Goal: Task Accomplishment & Management: Complete application form

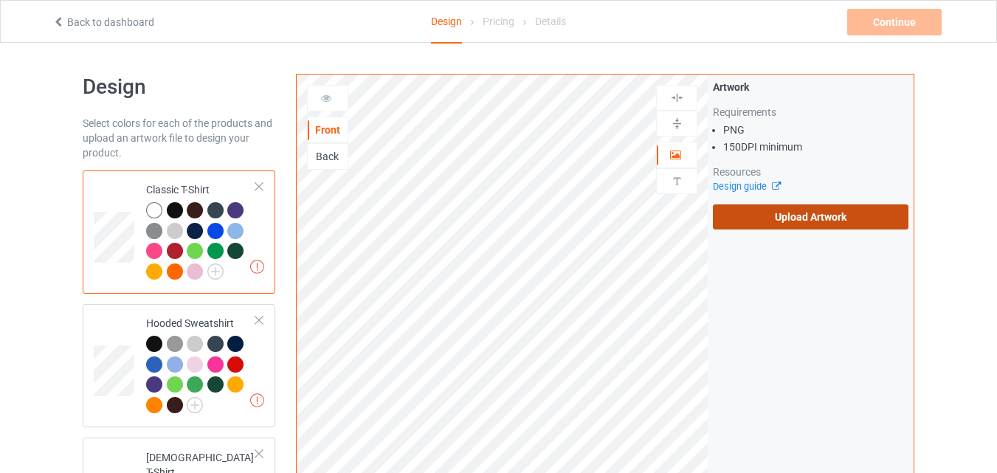
click at [788, 216] on label "Upload Artwork" at bounding box center [811, 216] width 196 height 25
click at [0, 0] on input "Upload Artwork" at bounding box center [0, 0] width 0 height 0
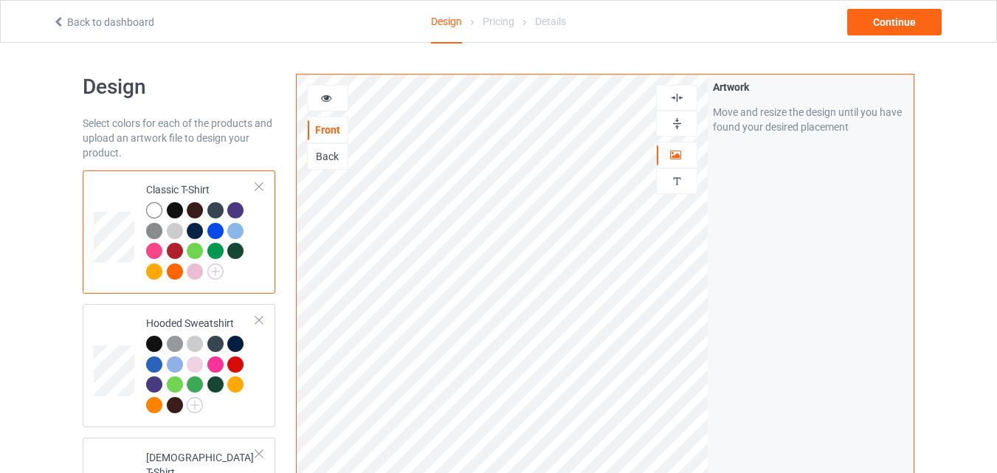
click at [329, 99] on icon at bounding box center [326, 96] width 13 height 10
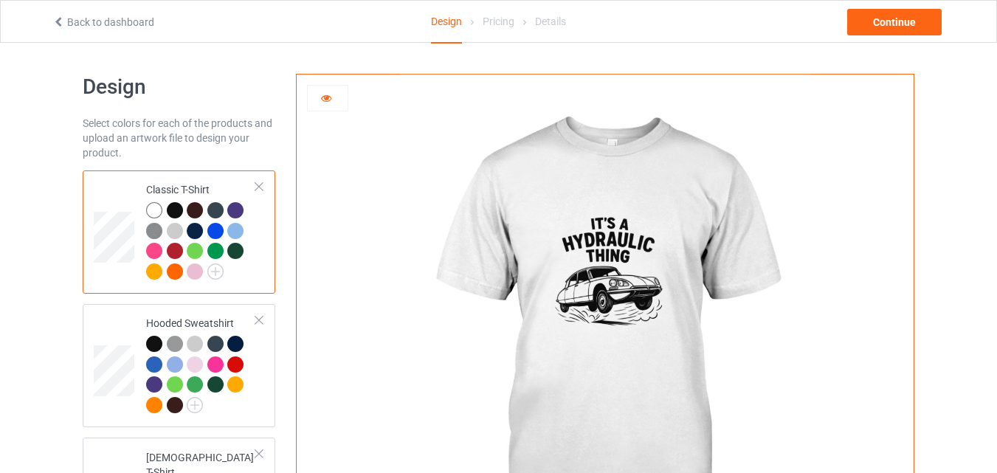
click at [333, 100] on div at bounding box center [328, 98] width 40 height 15
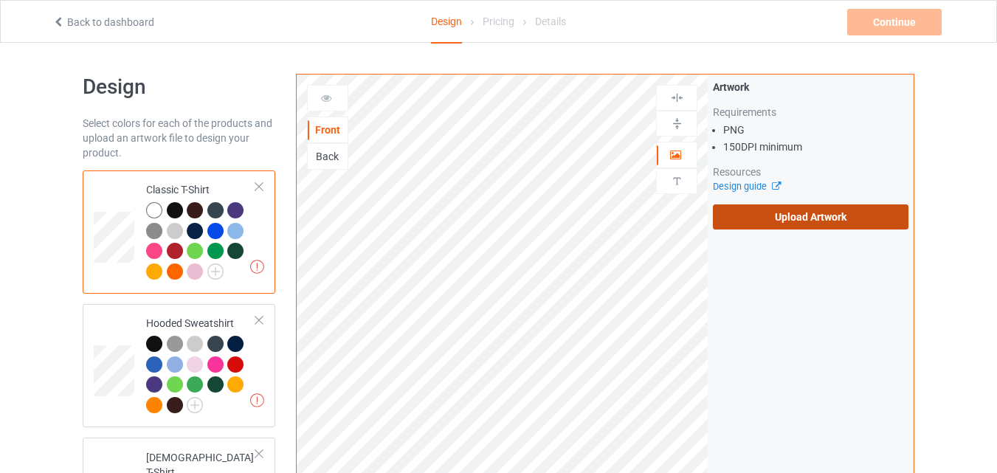
click at [741, 212] on label "Upload Artwork" at bounding box center [811, 216] width 196 height 25
click at [0, 0] on input "Upload Artwork" at bounding box center [0, 0] width 0 height 0
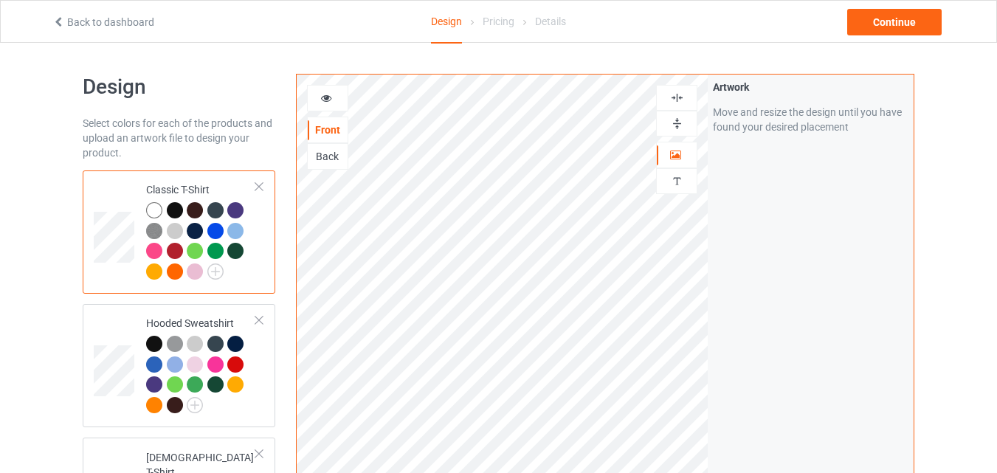
click at [328, 100] on icon at bounding box center [326, 96] width 13 height 10
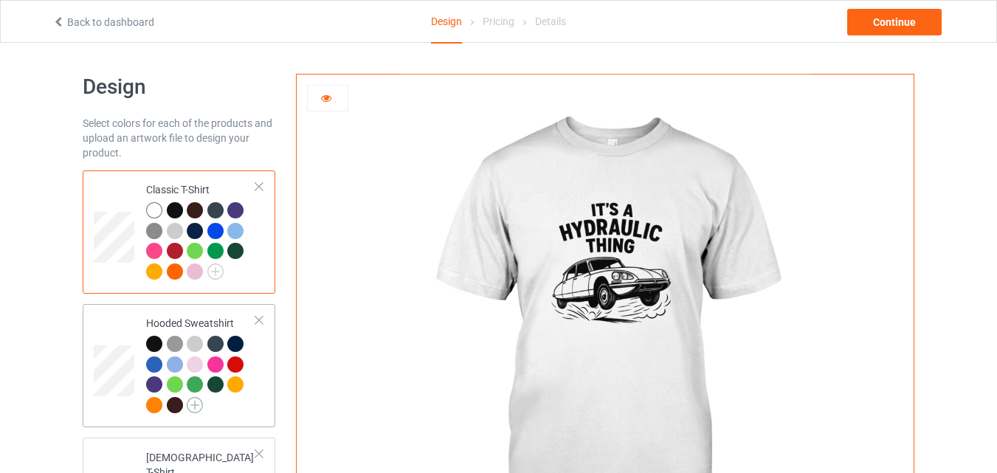
click at [197, 405] on img at bounding box center [195, 405] width 16 height 16
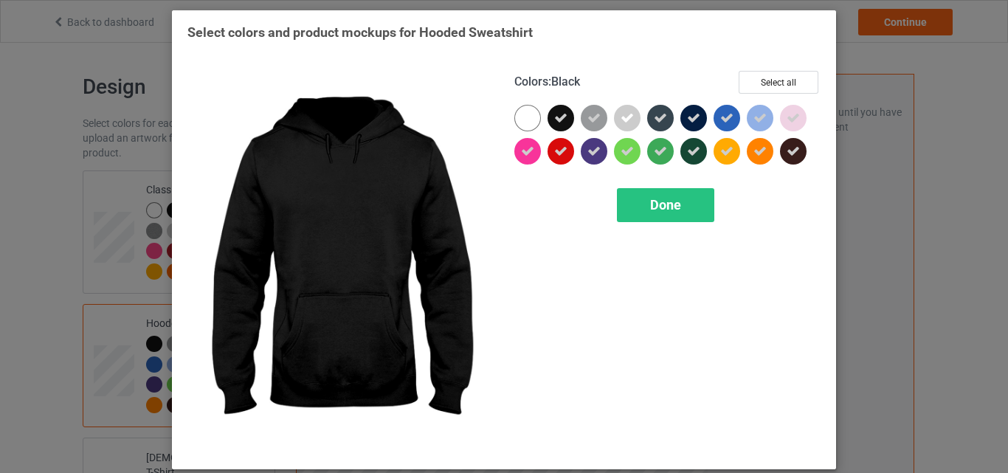
click at [554, 120] on icon at bounding box center [560, 117] width 13 height 13
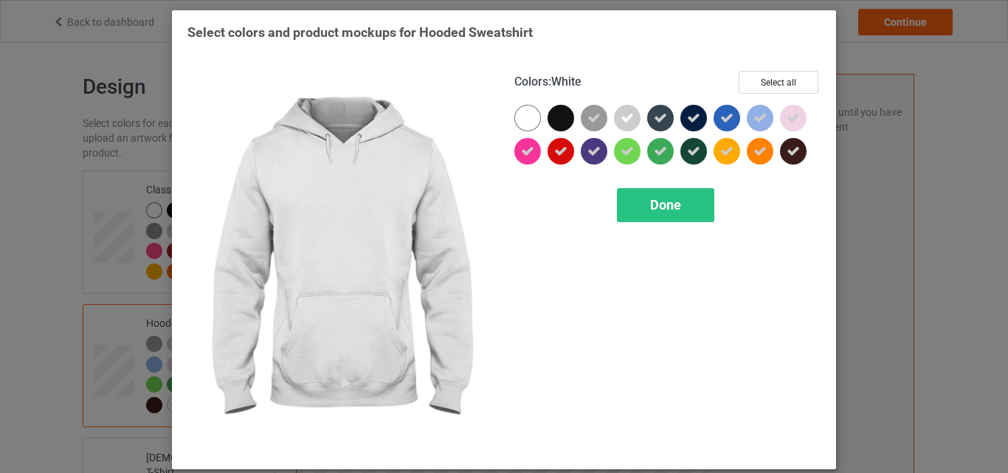
click at [520, 117] on div at bounding box center [527, 118] width 27 height 27
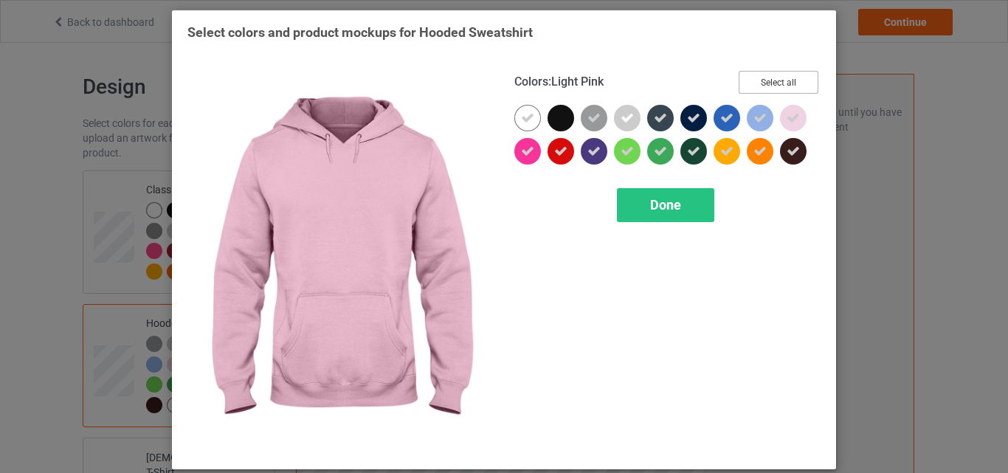
click at [775, 83] on button "Select all" at bounding box center [779, 82] width 80 height 23
click at [775, 83] on button "Reset to Default" at bounding box center [764, 82] width 107 height 23
click at [775, 83] on button "Select all" at bounding box center [779, 82] width 80 height 23
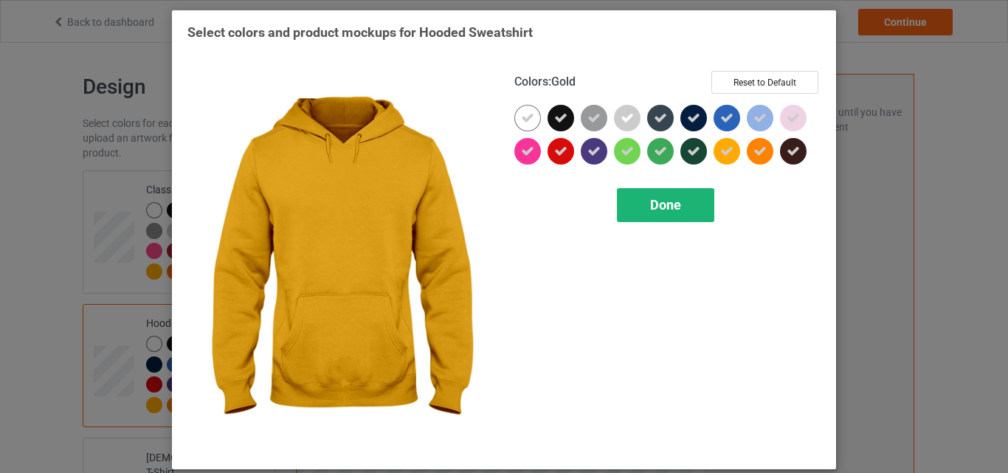
click at [668, 212] on span "Done" at bounding box center [665, 204] width 31 height 15
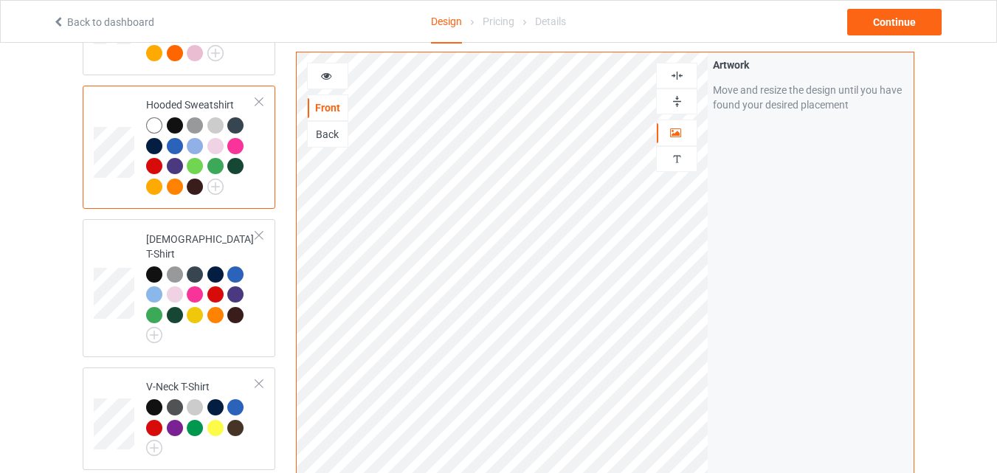
scroll to position [263, 0]
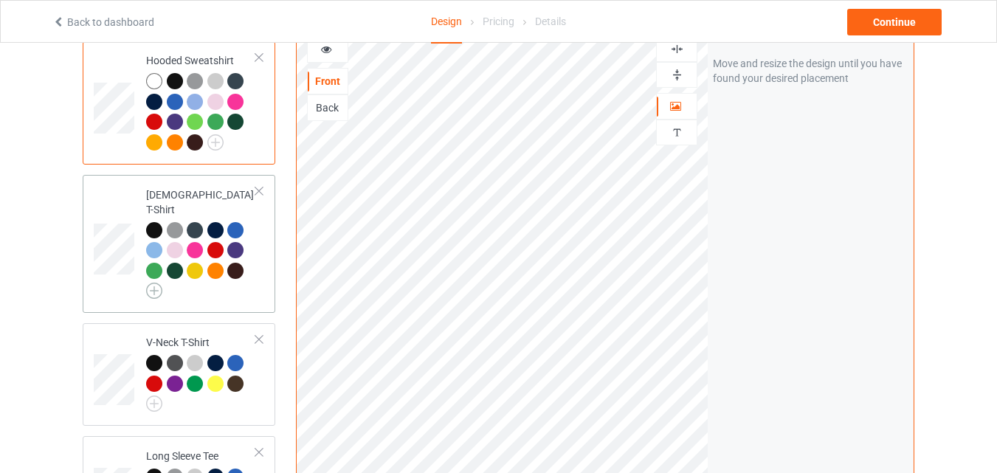
click at [154, 283] on img at bounding box center [154, 291] width 16 height 16
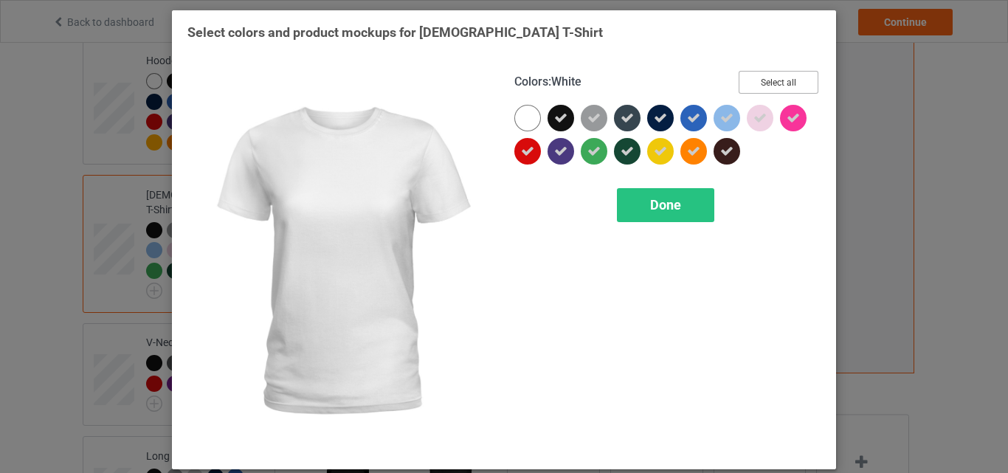
click at [762, 83] on button "Select all" at bounding box center [779, 82] width 80 height 23
click at [762, 83] on button "Reset to Default" at bounding box center [764, 82] width 107 height 23
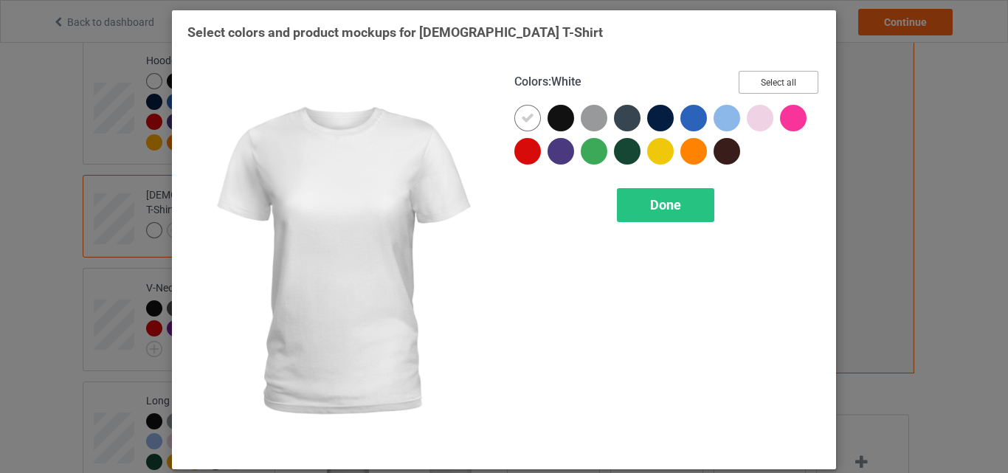
click at [762, 83] on button "Select all" at bounding box center [779, 82] width 80 height 23
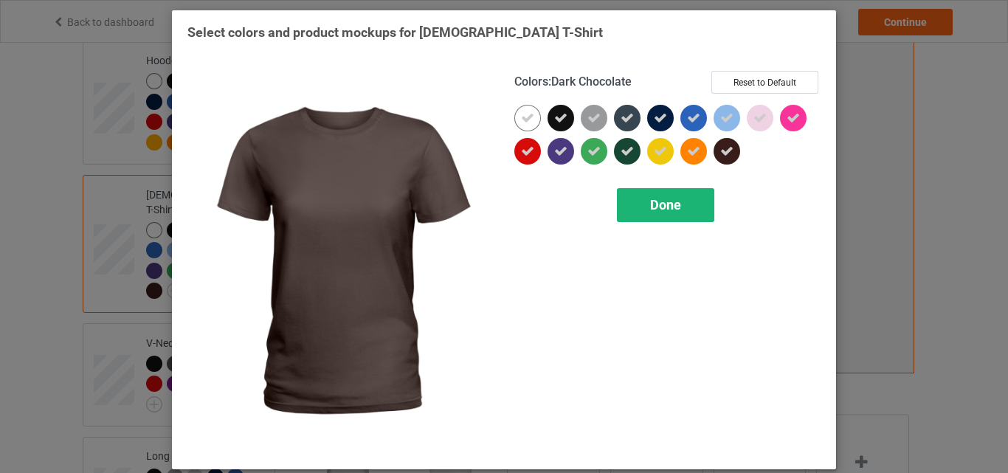
click at [660, 205] on span "Done" at bounding box center [665, 204] width 31 height 15
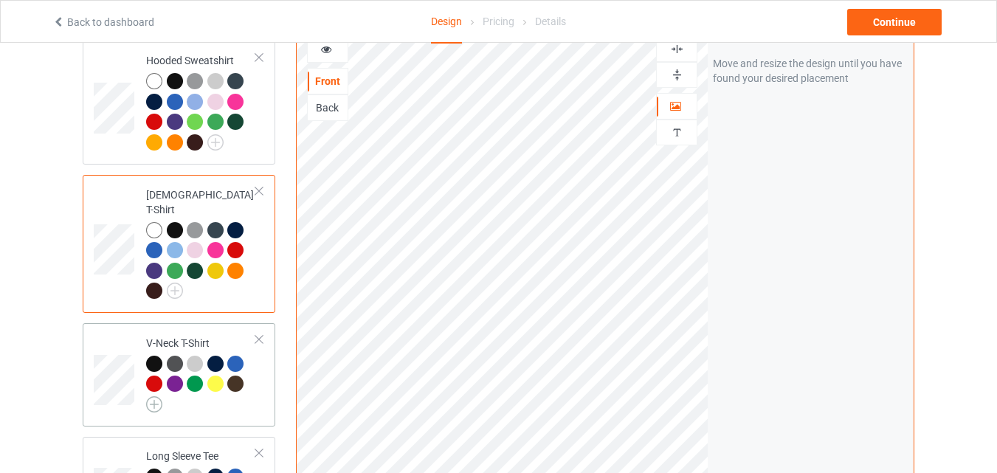
click at [151, 396] on img at bounding box center [154, 404] width 16 height 16
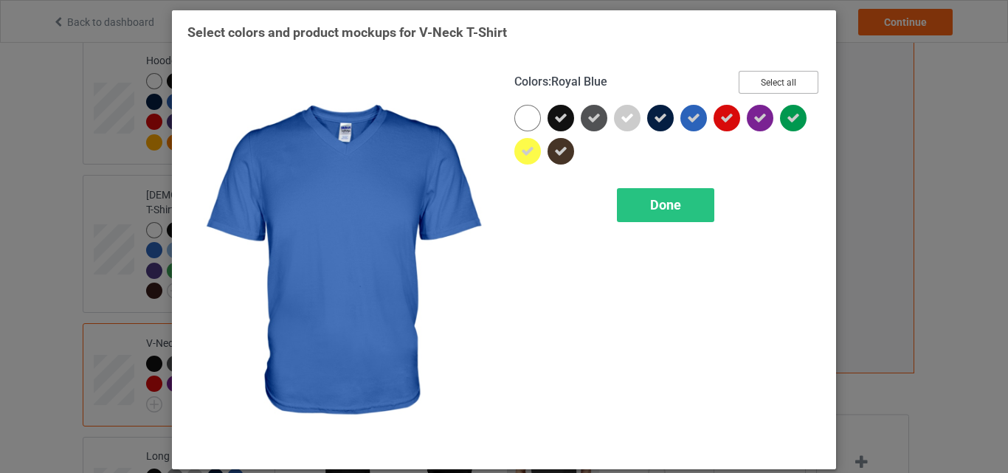
click at [760, 87] on button "Select all" at bounding box center [779, 82] width 80 height 23
click at [760, 87] on button "Reset to Default" at bounding box center [764, 82] width 107 height 23
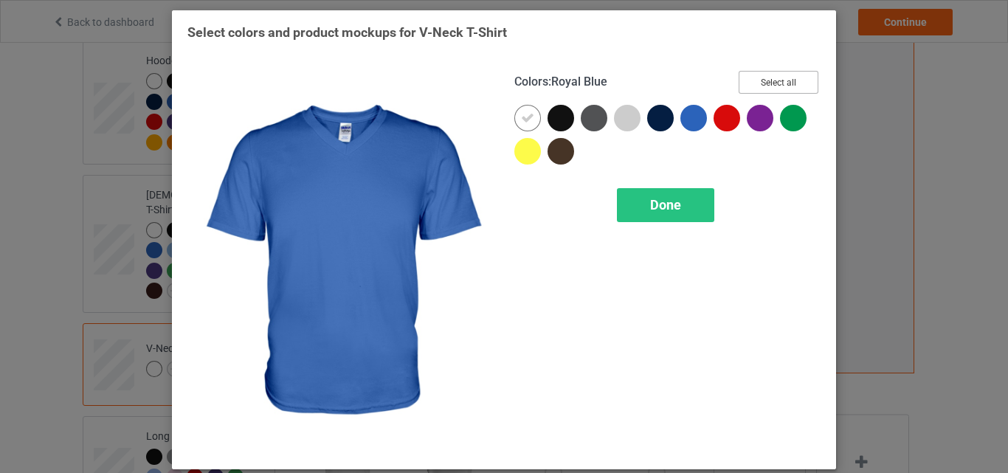
click at [760, 87] on button "Select all" at bounding box center [779, 82] width 80 height 23
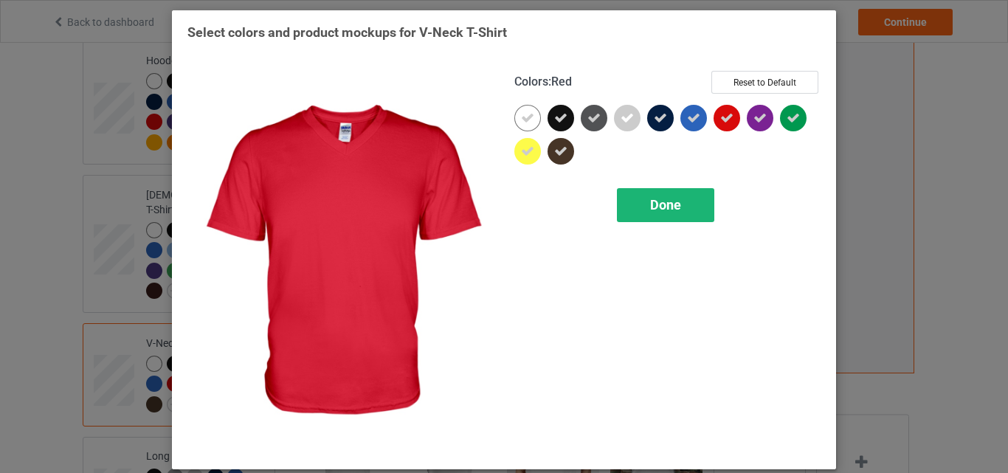
click at [657, 204] on span "Done" at bounding box center [665, 204] width 31 height 15
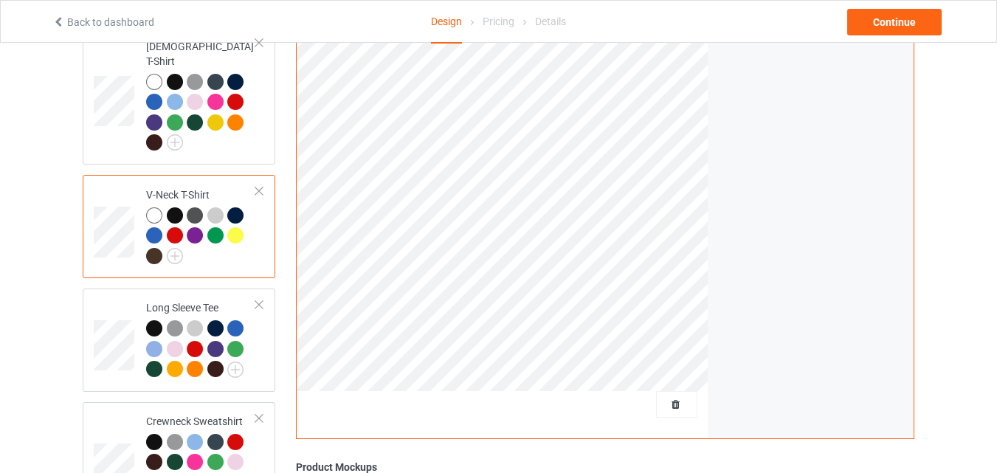
scroll to position [421, 0]
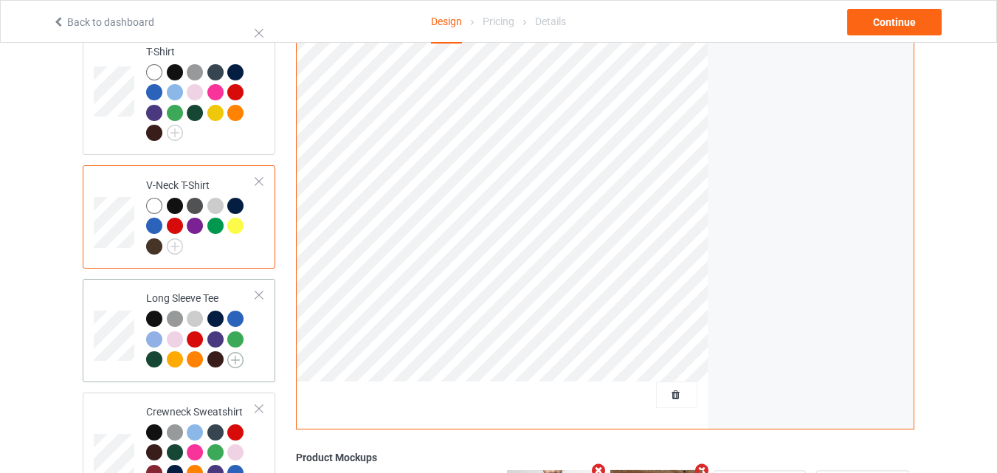
click at [234, 352] on img at bounding box center [235, 360] width 16 height 16
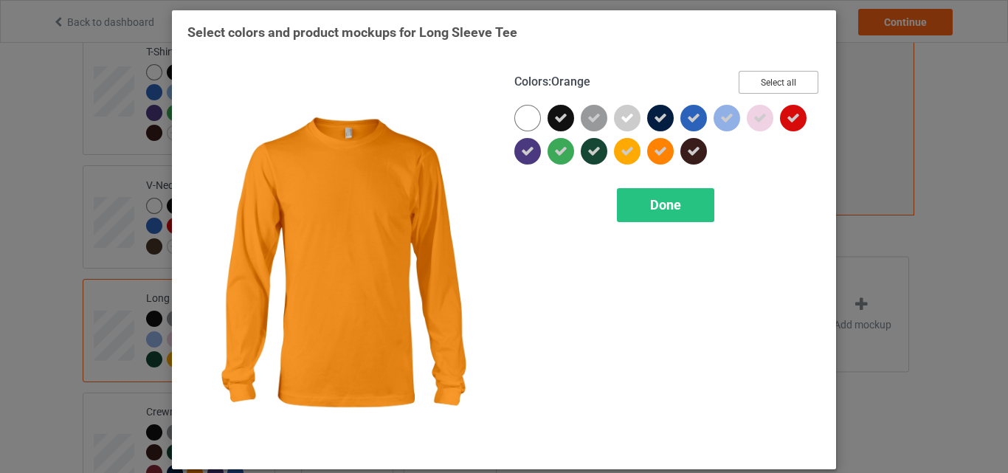
click at [747, 81] on button "Select all" at bounding box center [779, 82] width 80 height 23
click at [747, 82] on button "Reset to Default" at bounding box center [764, 82] width 107 height 23
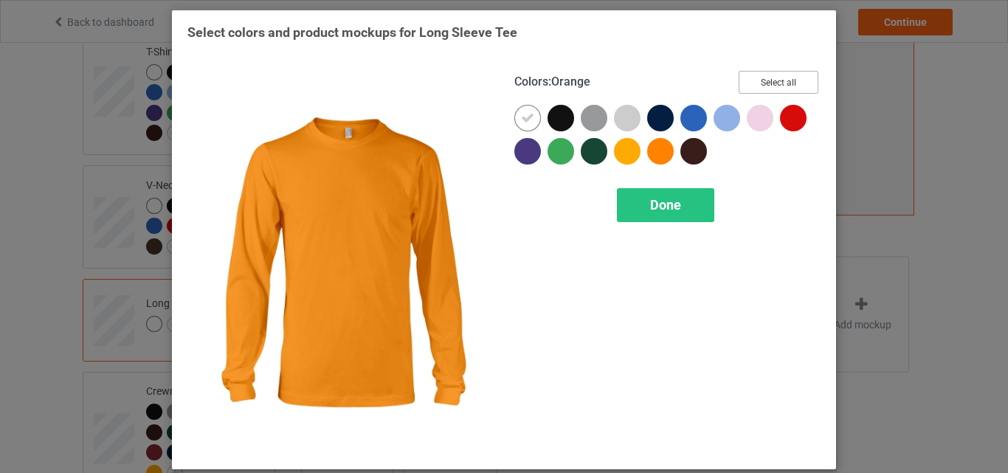
click at [747, 82] on button "Select all" at bounding box center [779, 82] width 80 height 23
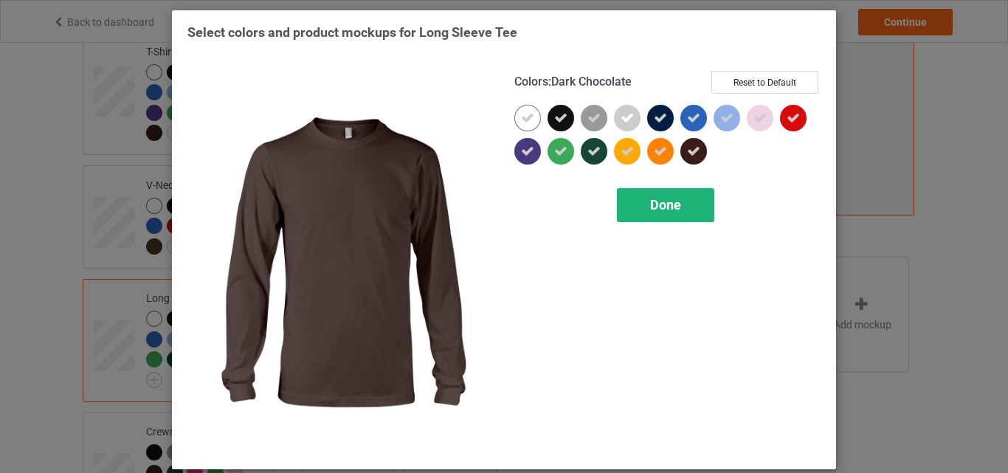
click at [680, 202] on div "Done" at bounding box center [665, 205] width 97 height 34
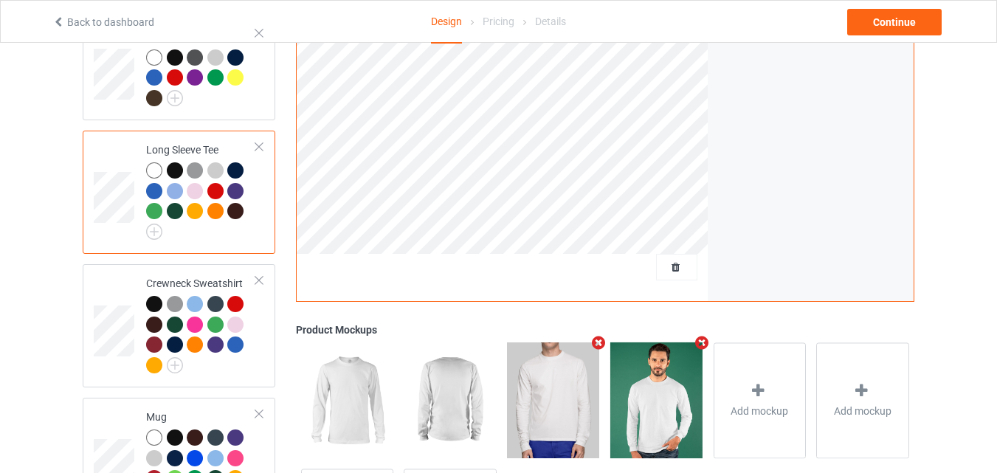
scroll to position [574, 0]
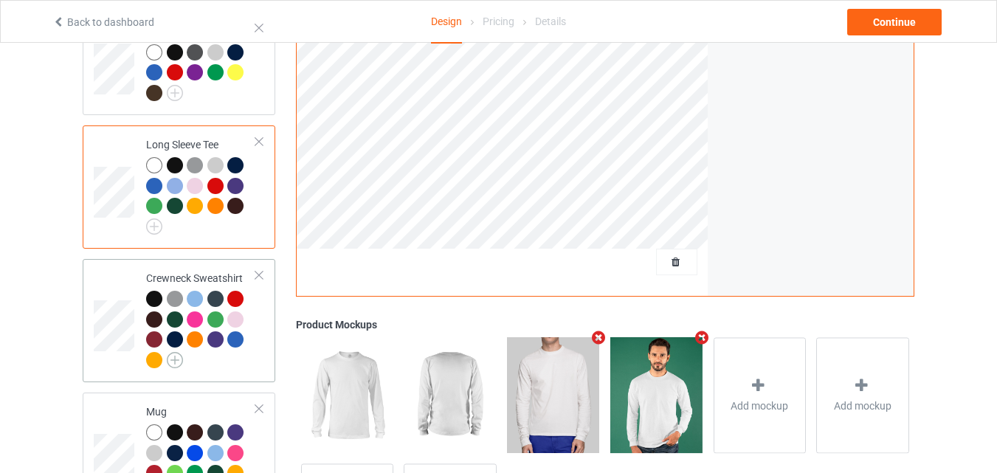
click at [179, 352] on img at bounding box center [175, 360] width 16 height 16
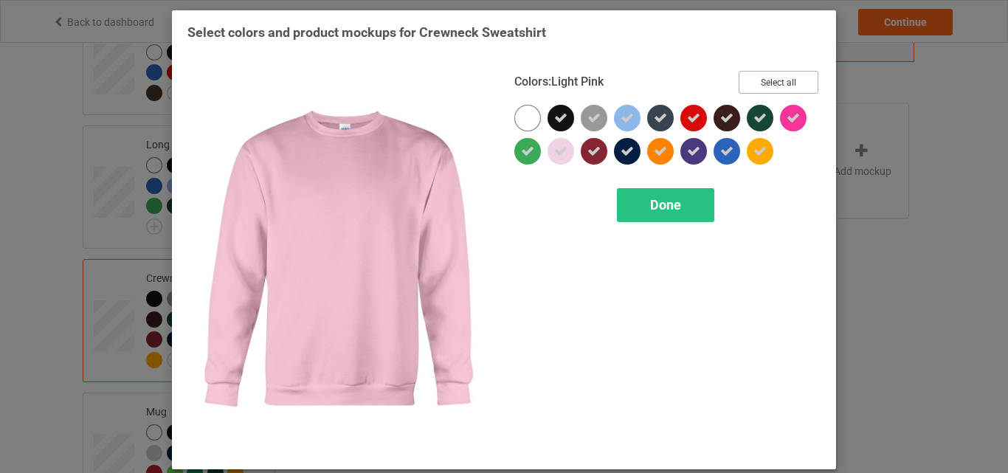
click at [756, 84] on button "Select all" at bounding box center [779, 82] width 80 height 23
click at [756, 84] on button "Reset to Default" at bounding box center [764, 82] width 107 height 23
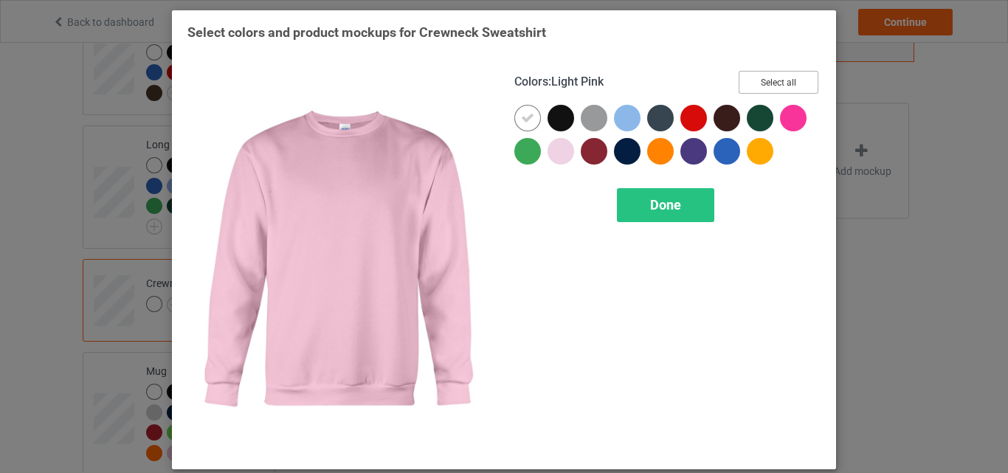
click at [756, 84] on button "Select all" at bounding box center [779, 82] width 80 height 23
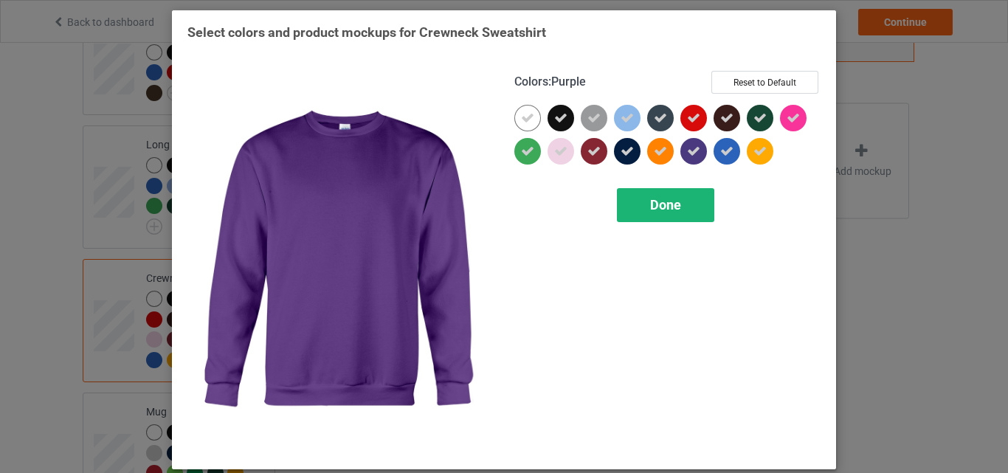
click at [667, 203] on span "Done" at bounding box center [665, 204] width 31 height 15
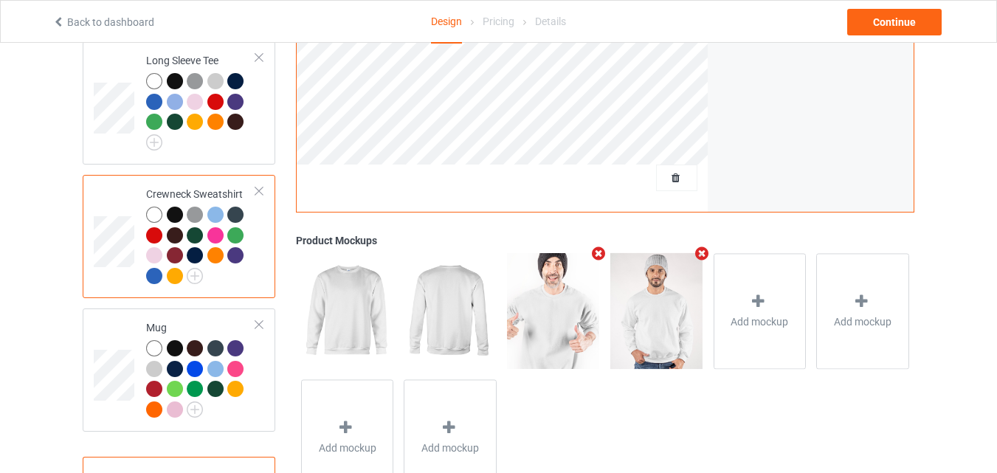
scroll to position [708, 0]
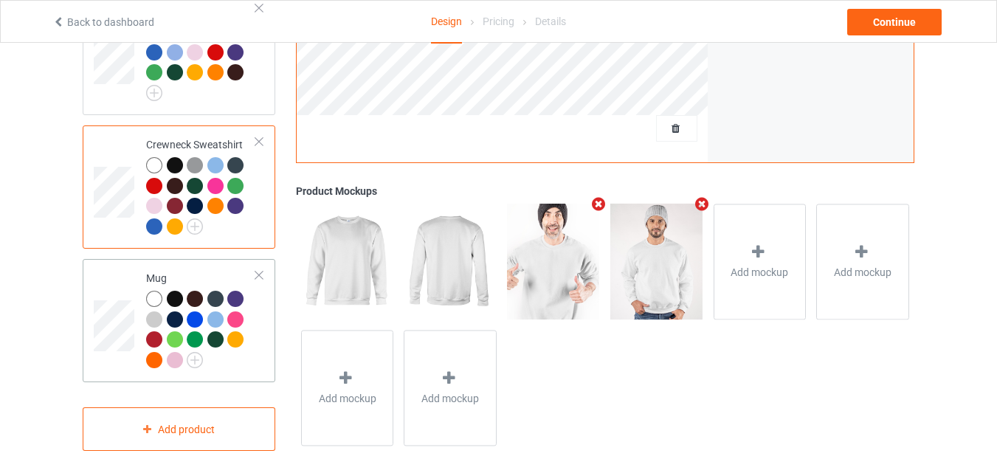
click at [255, 270] on div at bounding box center [259, 275] width 10 height 10
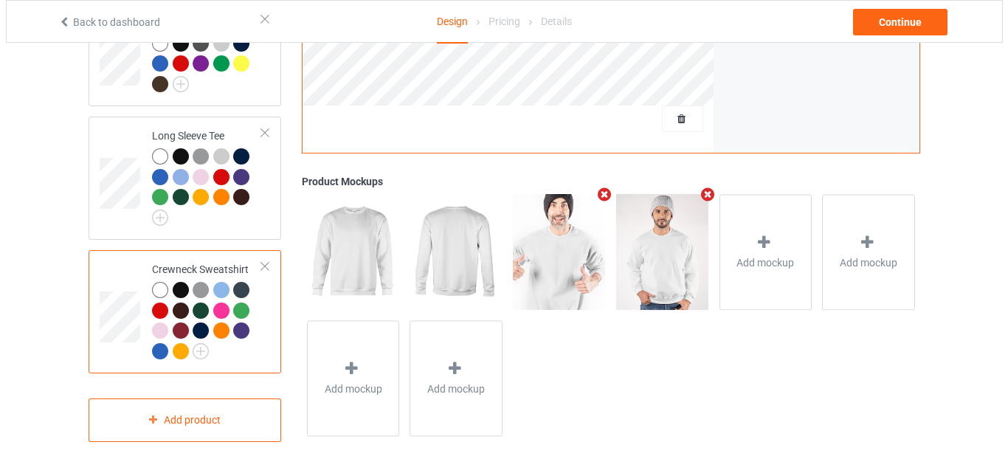
scroll to position [573, 0]
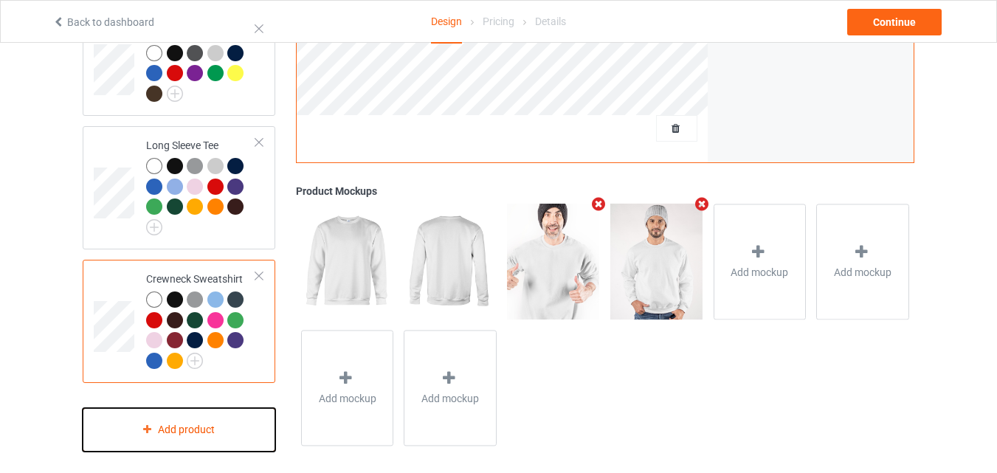
click at [171, 408] on div "Add product" at bounding box center [179, 430] width 193 height 44
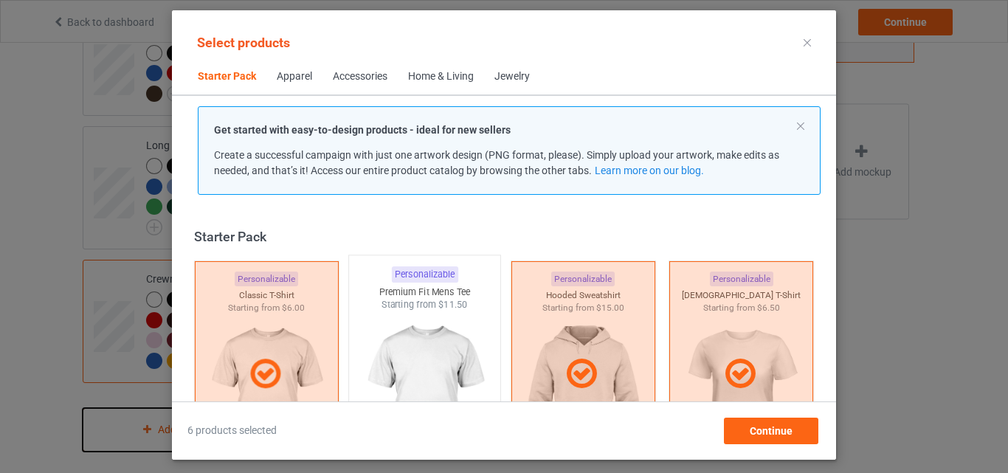
scroll to position [19, 0]
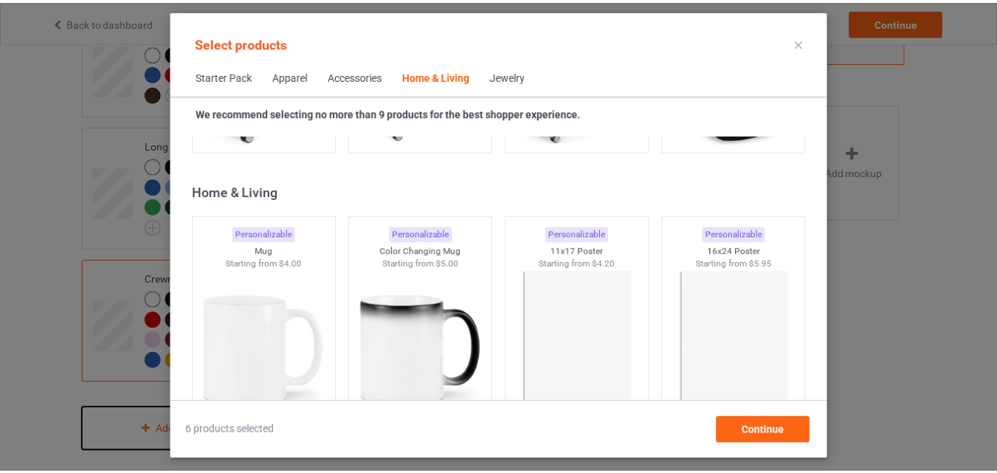
scroll to position [6658, 0]
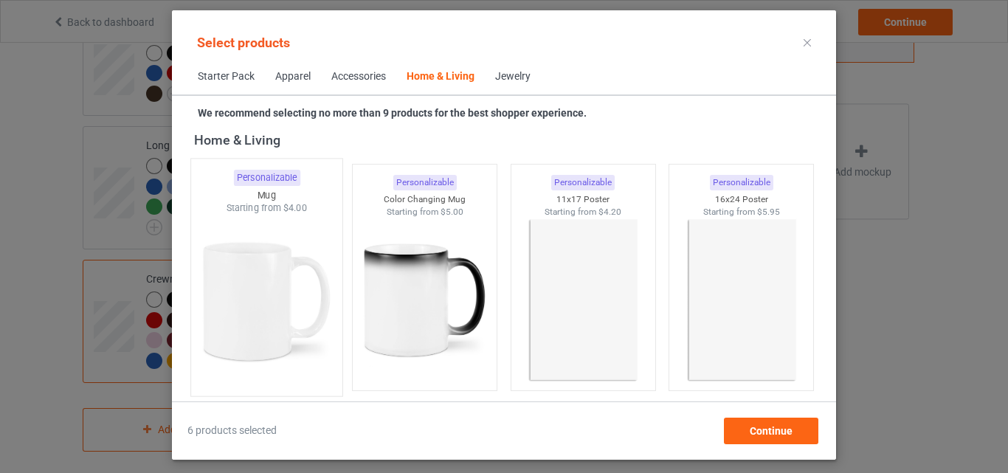
click at [257, 287] on img at bounding box center [266, 301] width 139 height 173
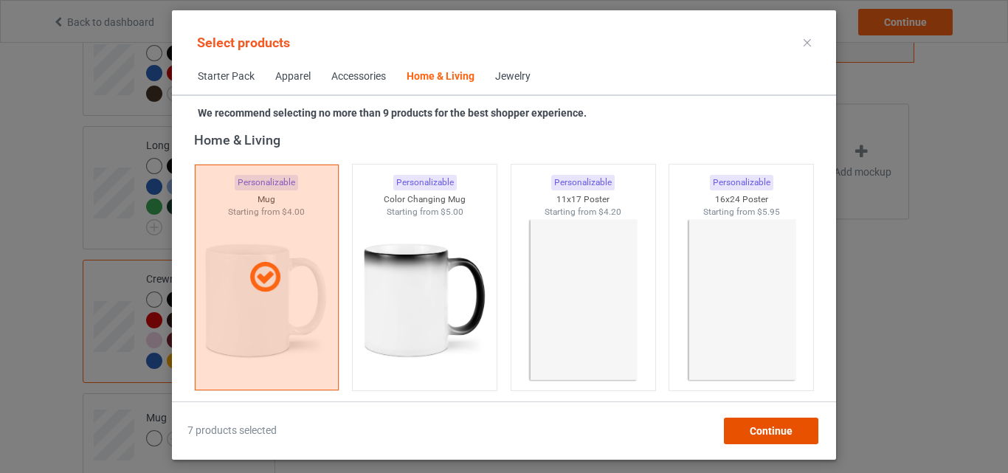
click at [769, 430] on span "Continue" at bounding box center [771, 431] width 43 height 12
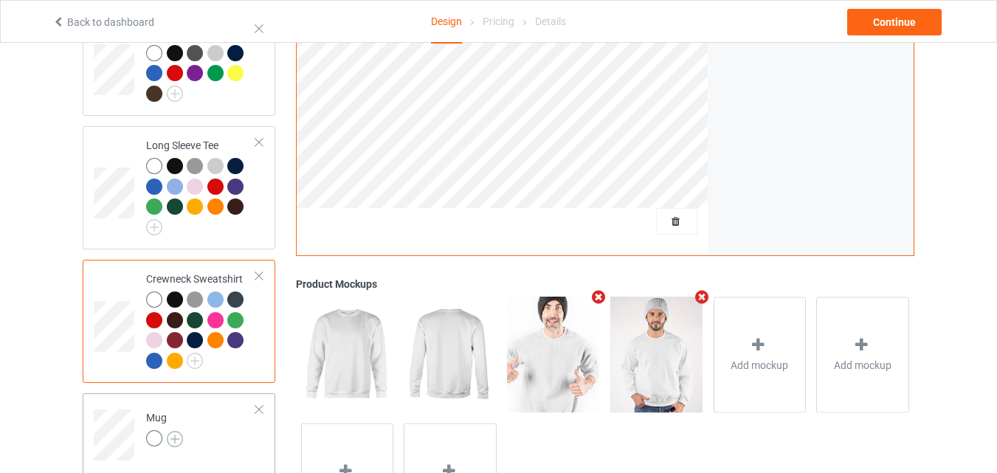
click at [170, 431] on img at bounding box center [175, 439] width 16 height 16
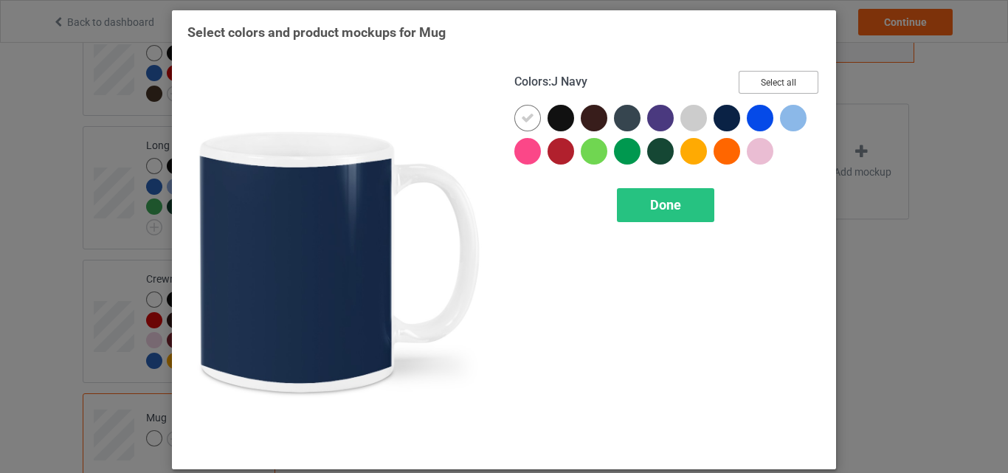
click at [781, 85] on button "Select all" at bounding box center [779, 82] width 80 height 23
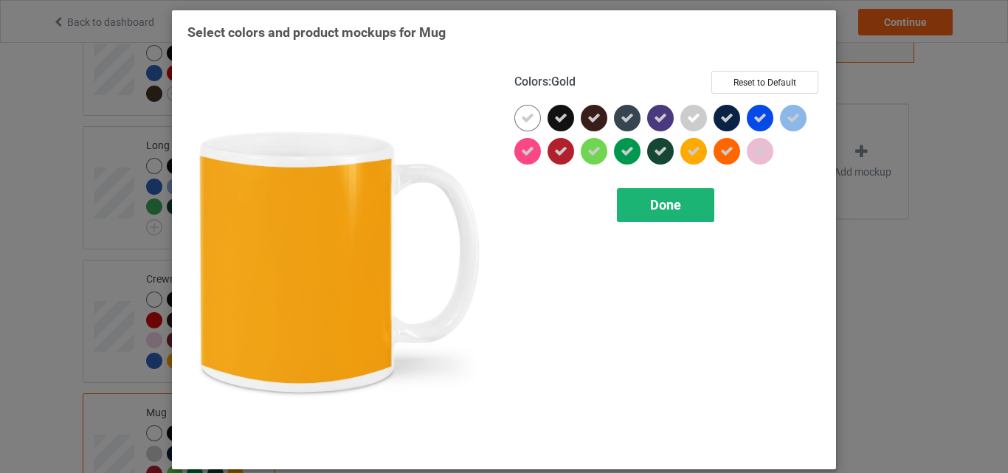
click at [663, 207] on span "Done" at bounding box center [665, 204] width 31 height 15
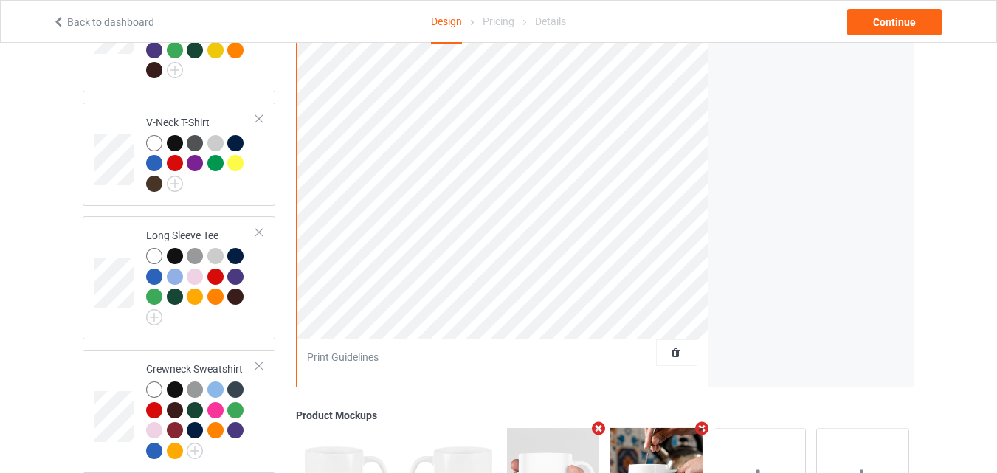
scroll to position [238, 0]
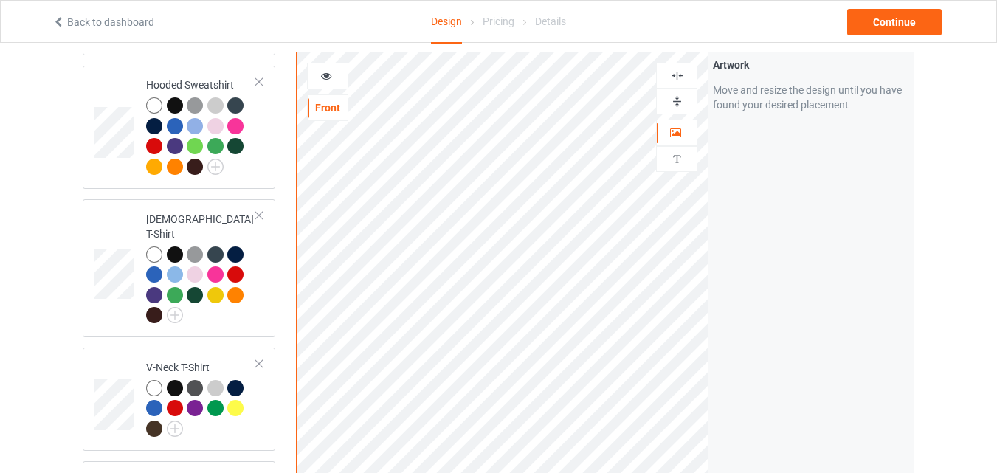
click at [325, 77] on icon at bounding box center [326, 74] width 13 height 10
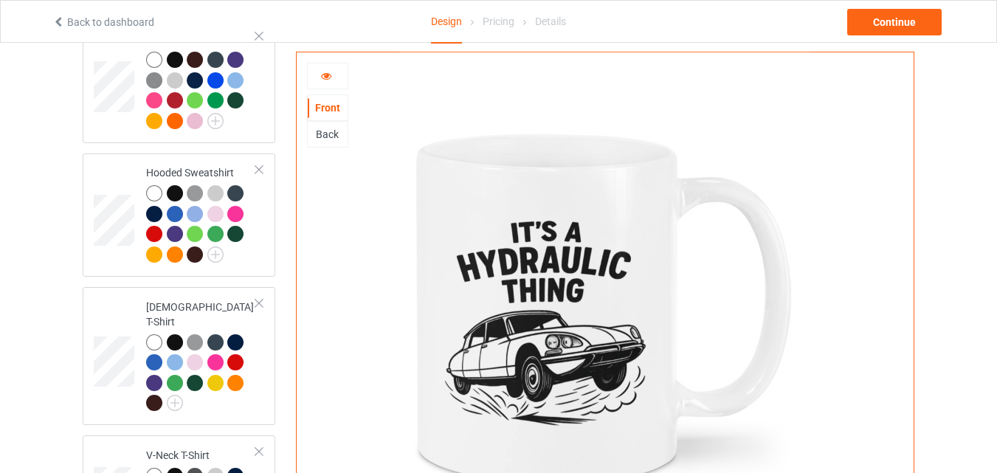
scroll to position [0, 0]
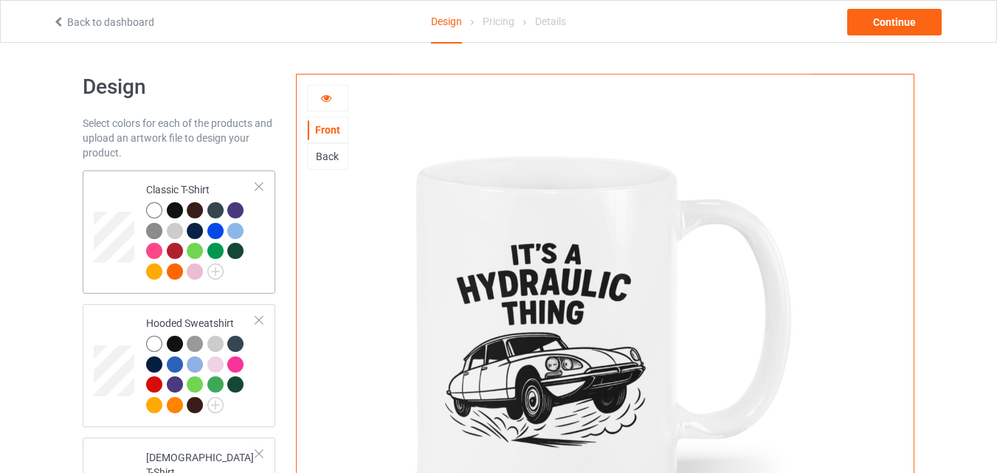
click at [188, 198] on div "Classic T-Shirt" at bounding box center [201, 230] width 110 height 96
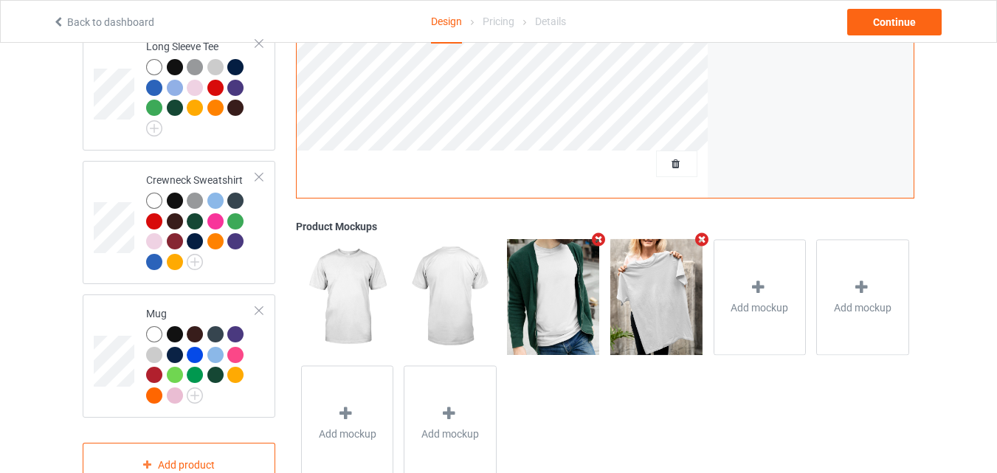
scroll to position [692, 0]
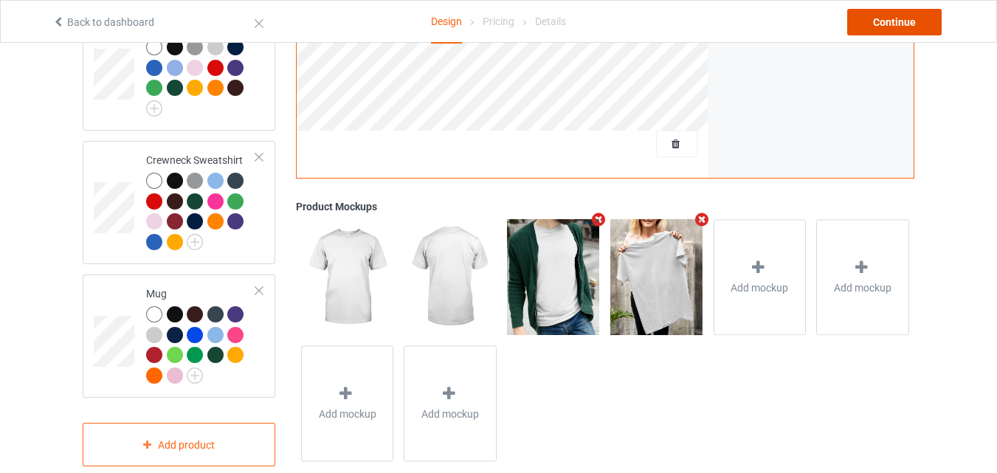
click at [908, 21] on div "Continue" at bounding box center [894, 22] width 94 height 27
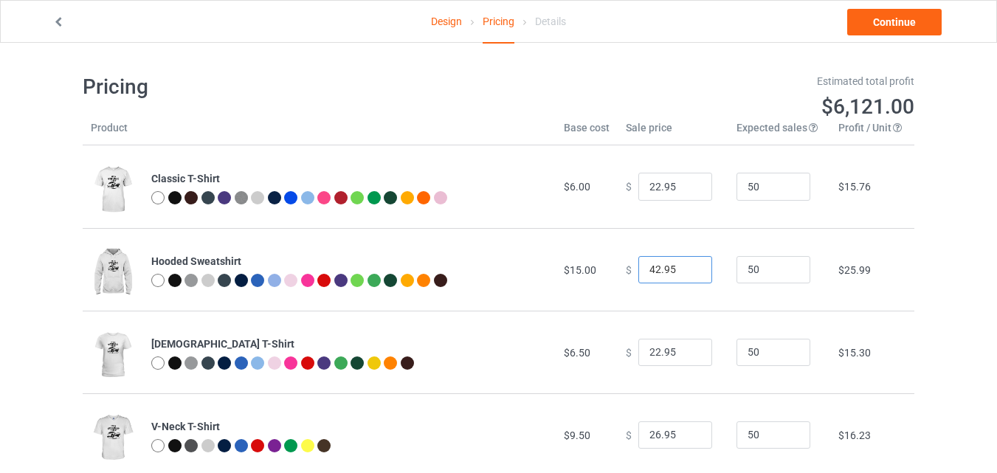
drag, startPoint x: 650, startPoint y: 271, endPoint x: 624, endPoint y: 266, distance: 26.2
click at [626, 266] on div "$ 42.95" at bounding box center [673, 270] width 94 height 28
type input "38.95"
click at [922, 28] on link "Continue" at bounding box center [894, 22] width 94 height 27
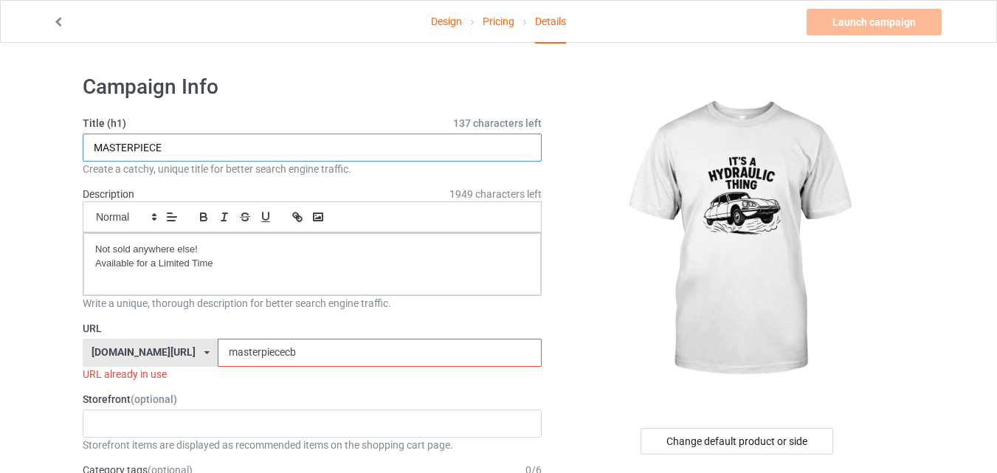
click at [218, 148] on input "MASTERPIECE" at bounding box center [312, 148] width 459 height 28
type input "M"
type input "HYDRAULIC THING"
click at [272, 339] on input "masterpiececb" at bounding box center [379, 353] width 323 height 28
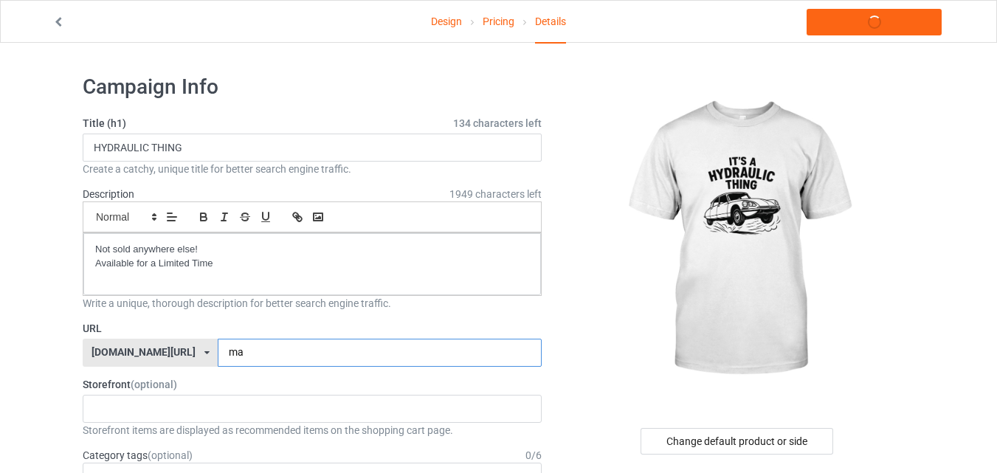
type input "m"
type input "hydraulicthing"
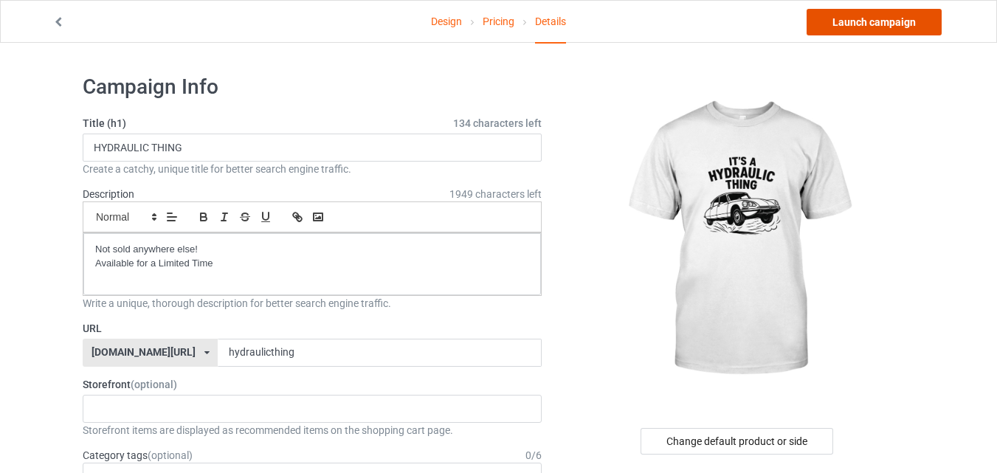
click at [880, 24] on link "Launch campaign" at bounding box center [873, 22] width 135 height 27
